Goal: Find specific page/section: Find specific page/section

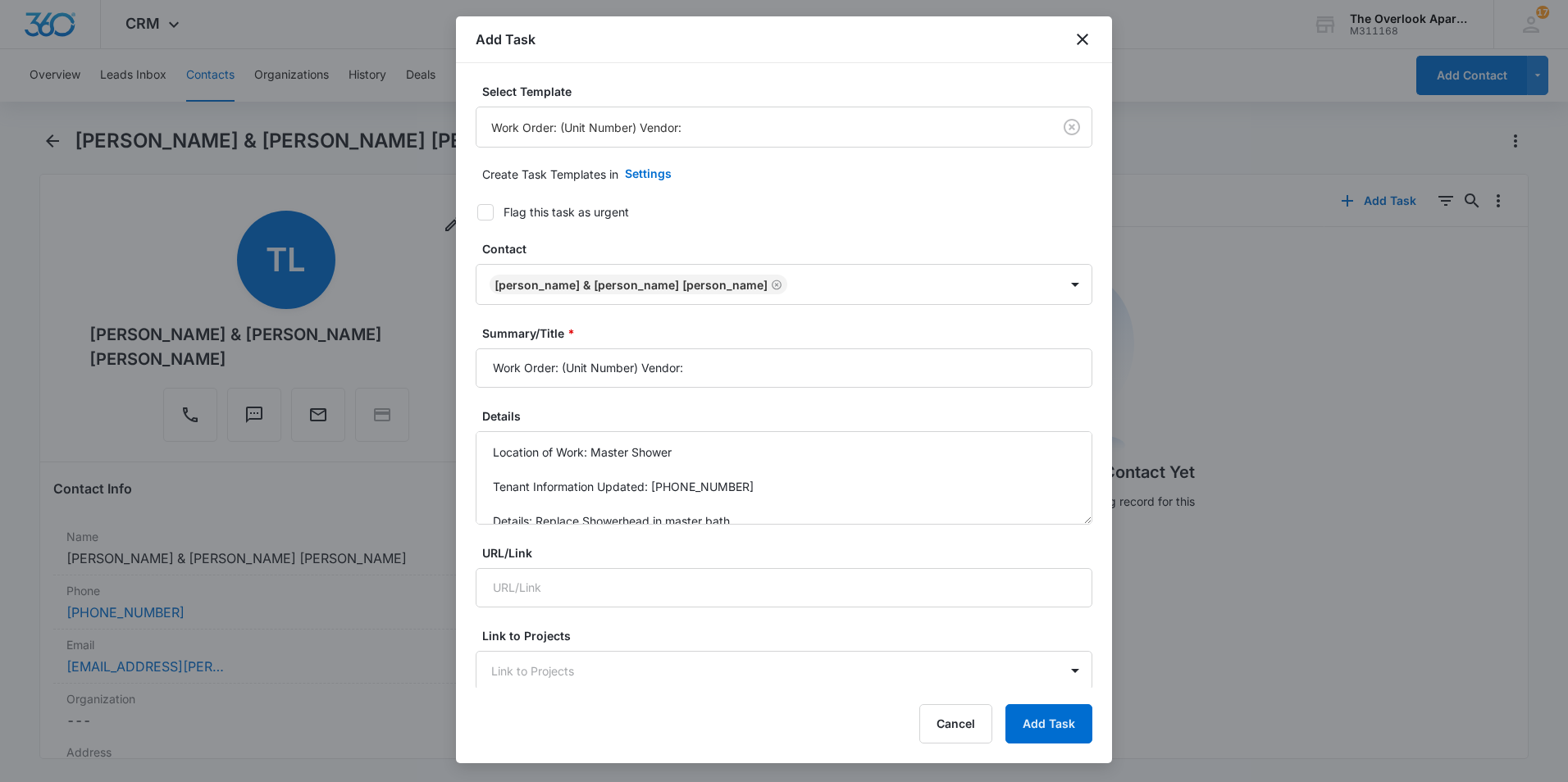
scroll to position [18, 0]
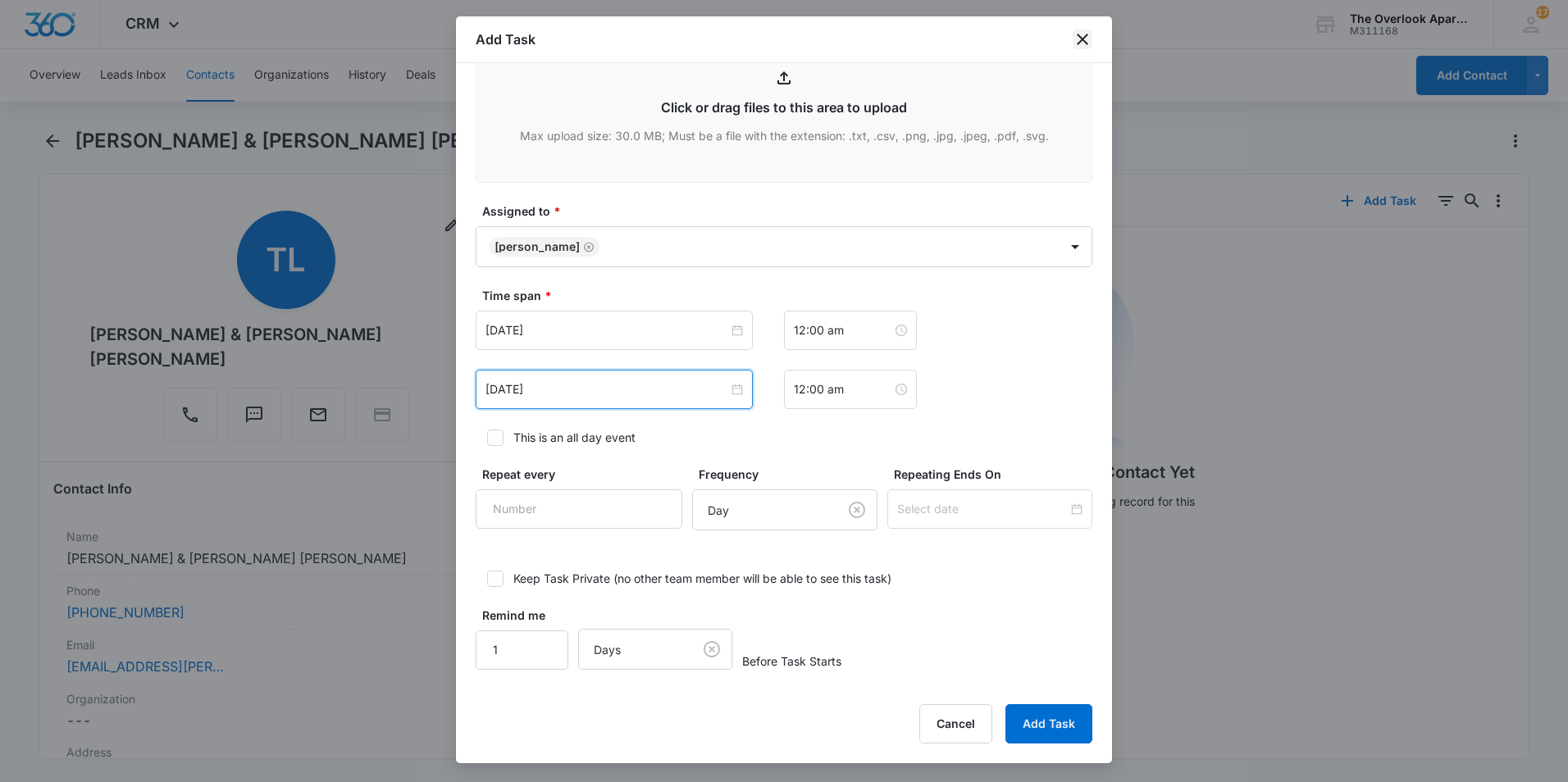
click at [1087, 38] on icon "close" at bounding box center [1082, 39] width 19 height 19
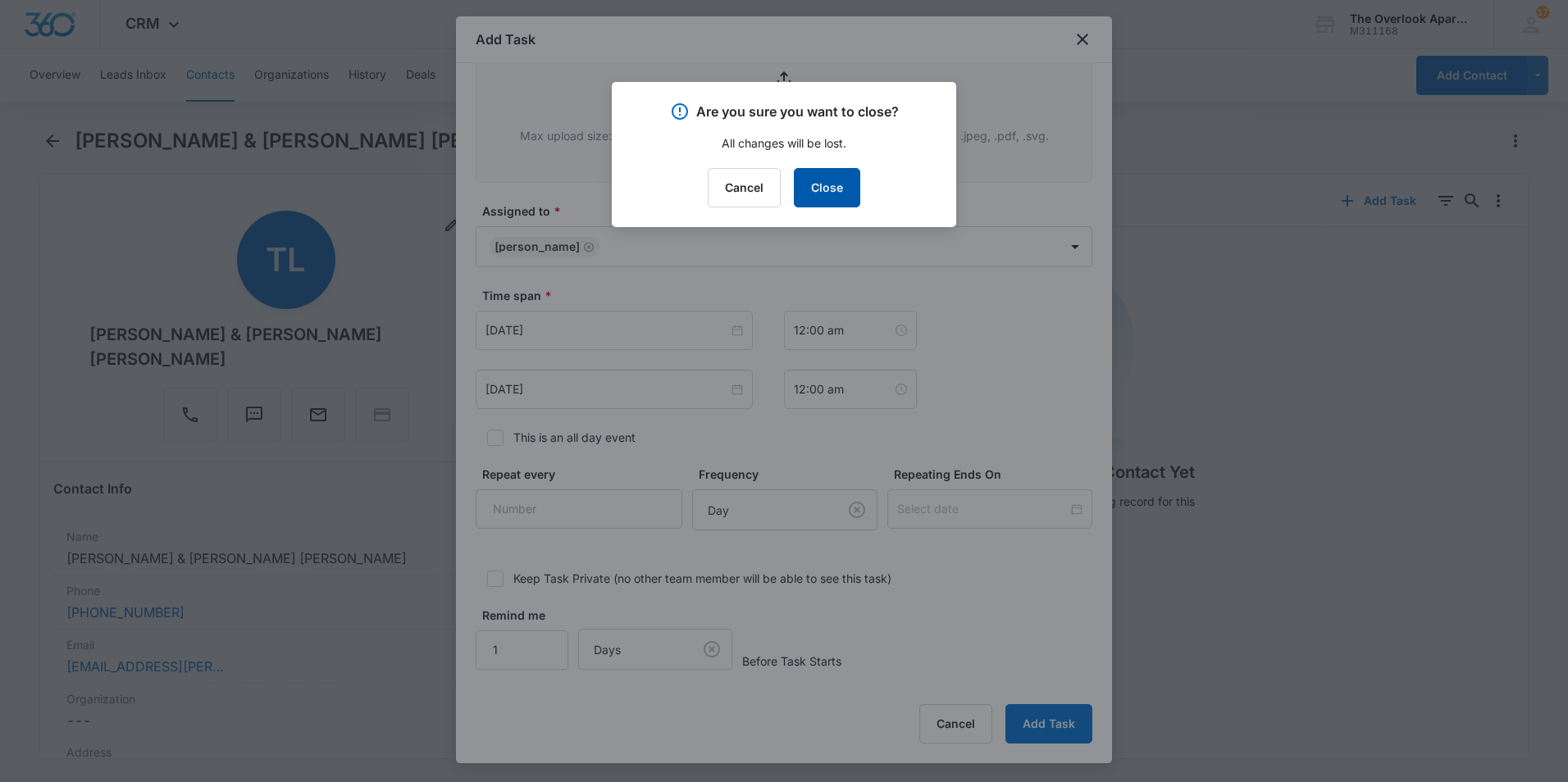
click at [802, 184] on button "Close" at bounding box center [828, 187] width 67 height 39
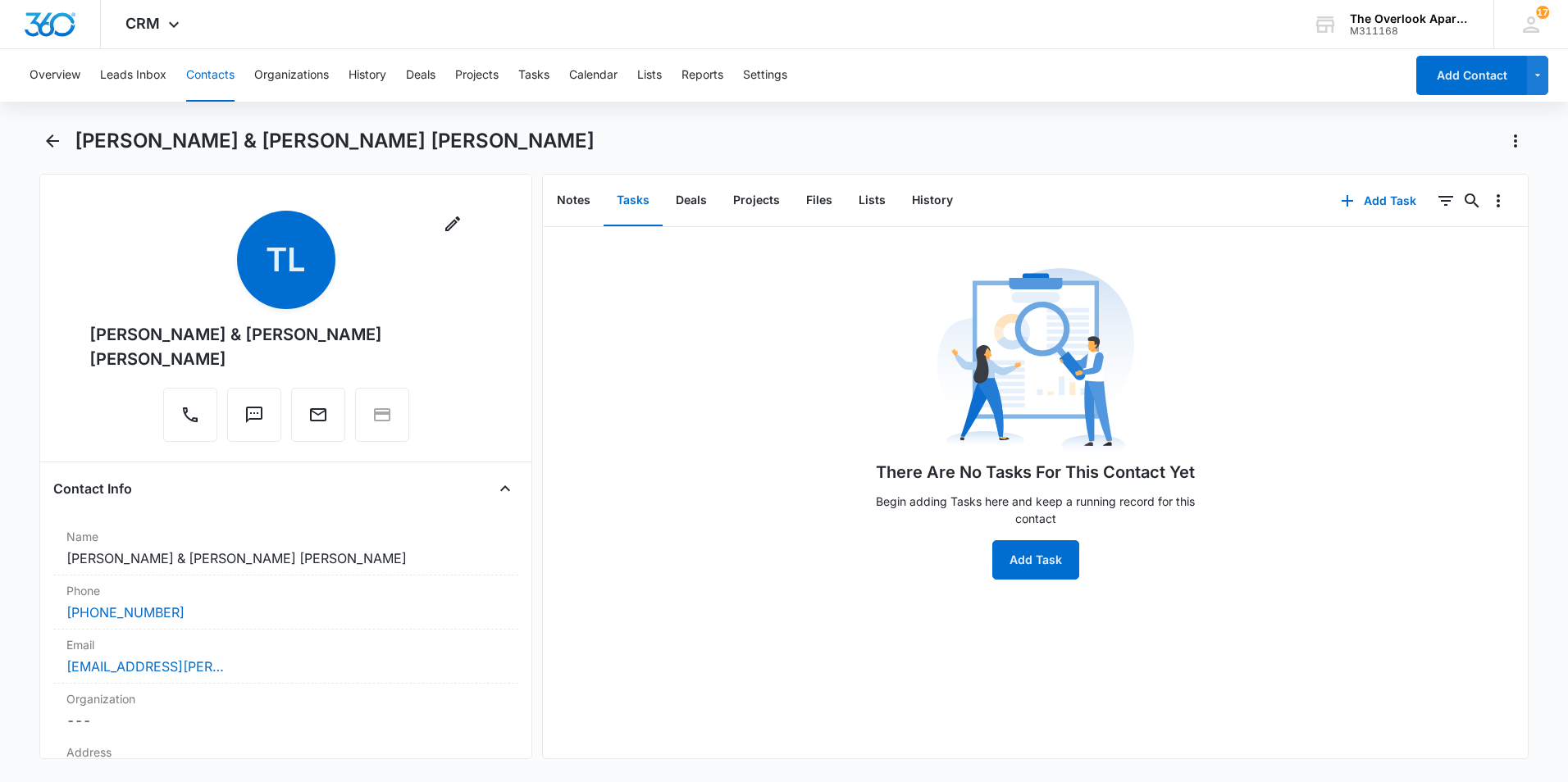
click at [182, 82] on div "Overview Leads Inbox Contacts Organizations History Deals Projects Tasks Calend…" at bounding box center [712, 75] width 1385 height 53
click at [198, 82] on button "Contacts" at bounding box center [210, 75] width 48 height 53
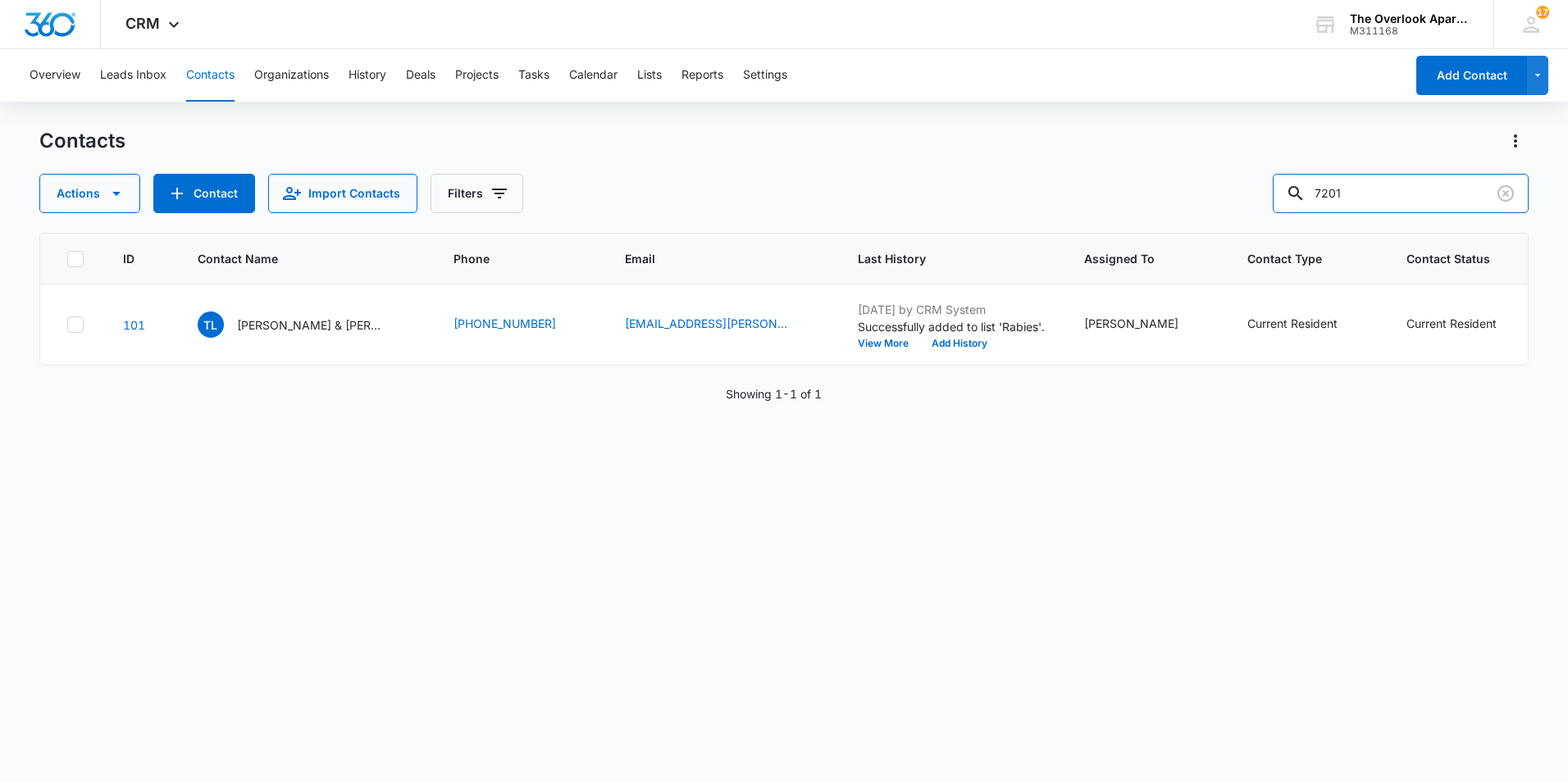
drag, startPoint x: 1363, startPoint y: 195, endPoint x: 1130, endPoint y: 188, distance: 233.1
click at [1144, 189] on div "Actions Contact Import Contacts Filters 7201" at bounding box center [783, 194] width 1489 height 39
type input "9208"
click at [300, 325] on p "[PERSON_NAME], [PERSON_NAME] & [PERSON_NAME]" at bounding box center [310, 325] width 147 height 18
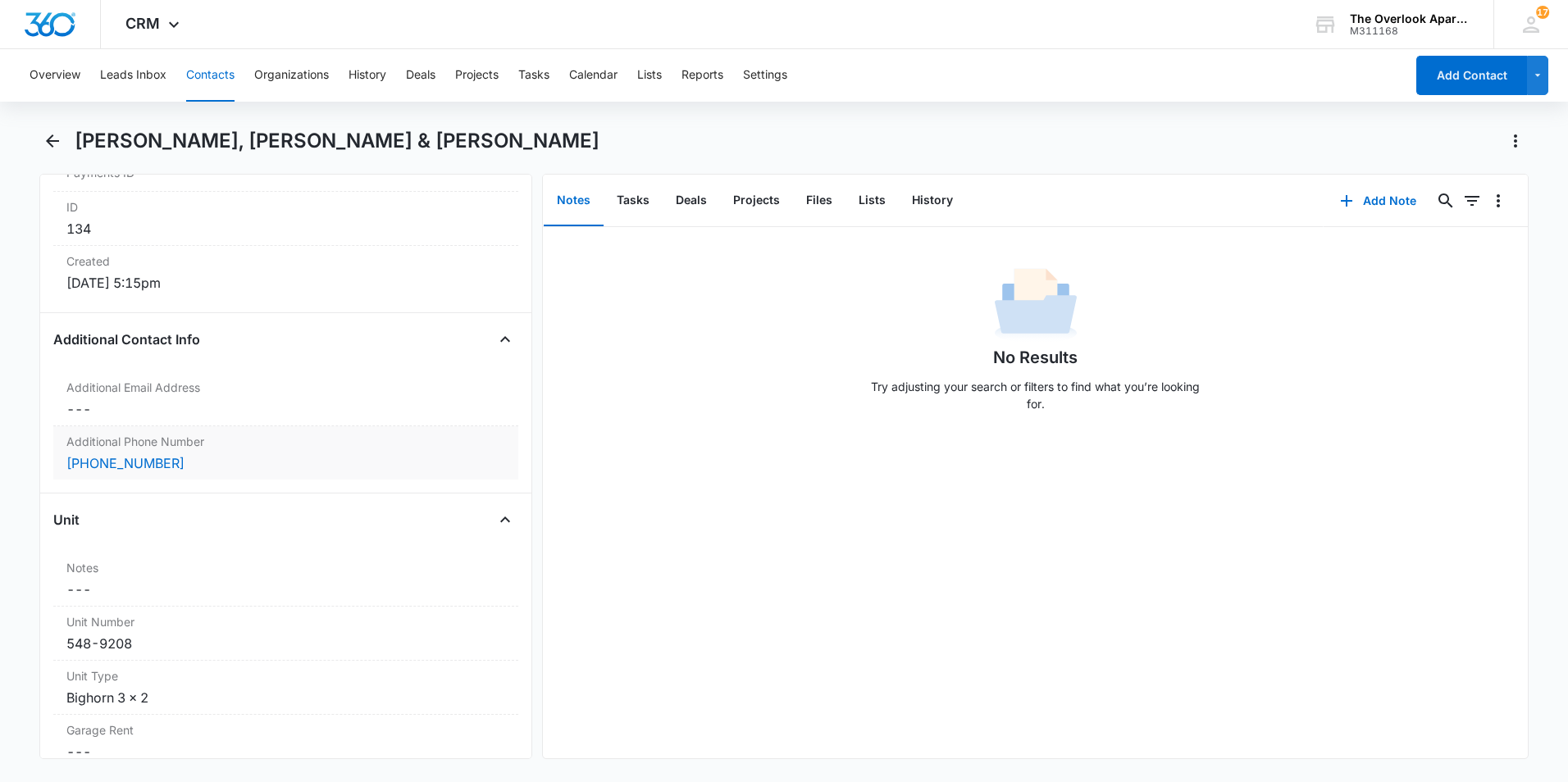
scroll to position [1066, 0]
